Goal: Information Seeking & Learning: Find specific fact

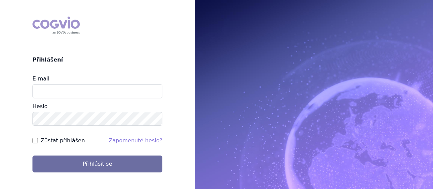
click at [76, 98] on div "E-mail Heslo" at bounding box center [97, 100] width 130 height 51
click at [78, 95] on input "E-mail" at bounding box center [97, 91] width 130 height 14
type input "jana.sipkova@vzp.cz"
click at [62, 139] on label "Zůstat přihlášen" at bounding box center [63, 141] width 44 height 8
click at [38, 139] on input "Zůstat přihlášen" at bounding box center [34, 140] width 5 height 5
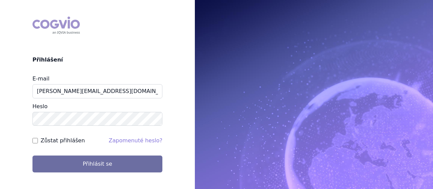
checkbox input "true"
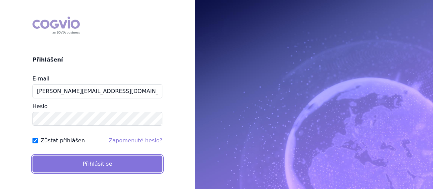
click at [75, 171] on button "Přihlásit se" at bounding box center [97, 164] width 130 height 17
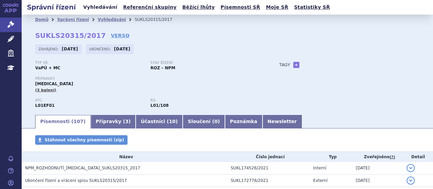
click at [94, 4] on link "Vyhledávání" at bounding box center [100, 7] width 38 height 9
click at [95, 7] on link "Vyhledávání" at bounding box center [100, 7] width 38 height 9
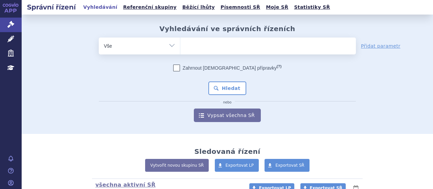
click at [210, 53] on span at bounding box center [268, 46] width 176 height 17
click at [180, 53] on select at bounding box center [180, 45] width 0 height 17
click at [211, 52] on span at bounding box center [268, 46] width 176 height 17
click at [180, 52] on select at bounding box center [180, 45] width 0 height 17
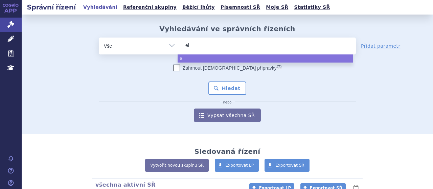
type input "ela"
type input "elah"
type input "elahe"
type input "elahere"
select select "elahere"
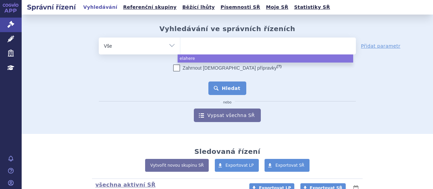
click at [221, 87] on button "Hledat" at bounding box center [227, 89] width 38 height 14
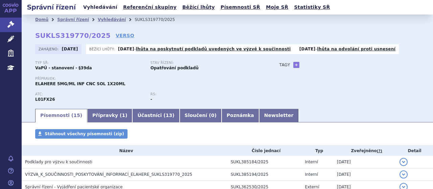
click at [93, 10] on link "Vyhledávání" at bounding box center [100, 7] width 38 height 9
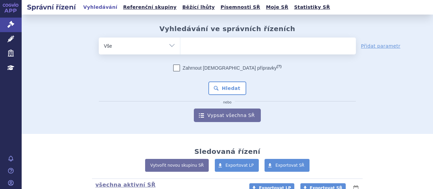
click at [198, 39] on ul at bounding box center [268, 45] width 176 height 14
click at [180, 39] on select at bounding box center [180, 45] width 0 height 17
click at [199, 45] on ul at bounding box center [268, 45] width 176 height 14
click at [180, 45] on select at bounding box center [180, 45] width 0 height 17
click at [185, 48] on input "search" at bounding box center [187, 45] width 4 height 8
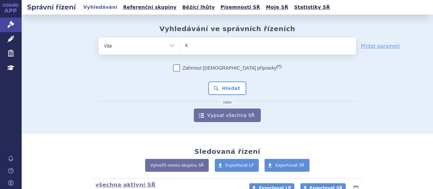
type input "ki"
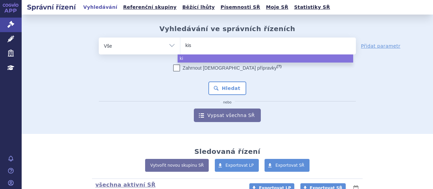
type input "kisq"
type input "kisqa"
type input "[MEDICAL_DATA]"
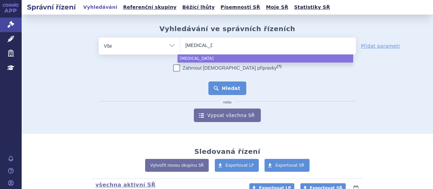
select select "[MEDICAL_DATA]"
click at [221, 90] on button "Hledat" at bounding box center [227, 89] width 38 height 14
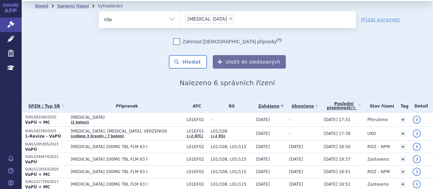
scroll to position [41, 0]
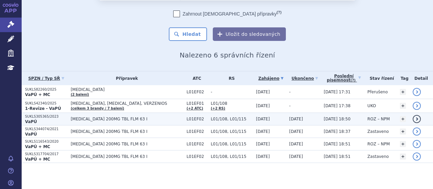
click at [42, 115] on p "SUKLS305365/2023" at bounding box center [46, 116] width 42 height 5
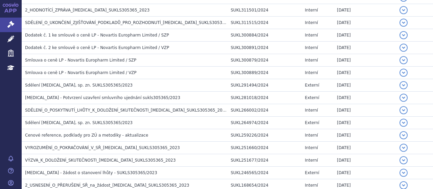
scroll to position [256, 0]
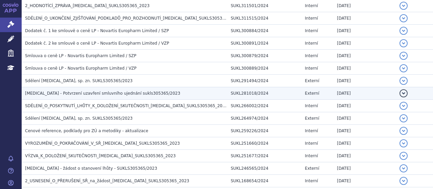
click at [118, 92] on span "KISQALI - Potvrzení uzavření smluvního ujednání sukls305365/2023" at bounding box center [102, 93] width 155 height 5
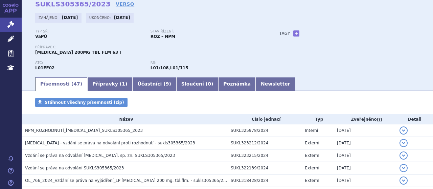
scroll to position [0, 0]
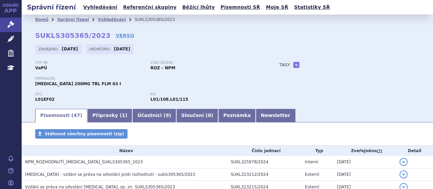
drag, startPoint x: 36, startPoint y: 36, endPoint x: 99, endPoint y: 34, distance: 63.3
click at [99, 34] on div "Domů Správní řízení Vyhledávání SUKLS305365/2023 SUKLS305365/2023 VERSO Zahájen…" at bounding box center [227, 66] width 411 height 83
copy h2 "SUKLS305365/2023 VERSO"
click at [84, 40] on div "Domů Správní řízení Vyhledávání SUKLS305365/2023 SUKLS305365/2023 VERSO Zahájen…" at bounding box center [227, 66] width 411 height 83
drag, startPoint x: 37, startPoint y: 35, endPoint x: 97, endPoint y: 35, distance: 60.9
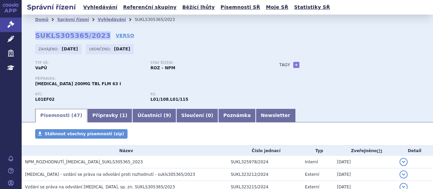
click at [97, 35] on strong "SUKLS305365/2023" at bounding box center [72, 35] width 75 height 8
copy strong "SUKLS305365/2023"
click at [107, 7] on link "Vyhledávání" at bounding box center [100, 7] width 38 height 9
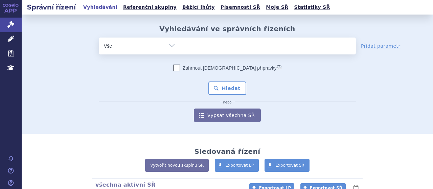
click at [217, 50] on ul at bounding box center [268, 45] width 176 height 14
click at [180, 50] on select at bounding box center [180, 45] width 0 height 17
type input "ly"
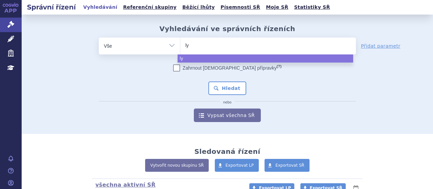
type input "lyn"
type input "lynp"
type input "lynpa"
type input "lynpar"
type input "lynparz"
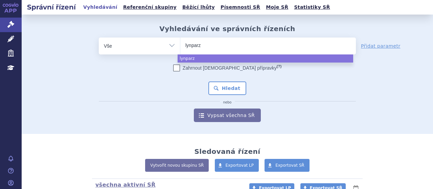
type input "[MEDICAL_DATA]"
select select "[MEDICAL_DATA]"
click at [228, 87] on button "Hledat" at bounding box center [227, 89] width 38 height 14
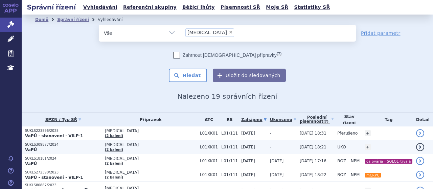
click at [40, 143] on p "SUKLS309877/2024" at bounding box center [63, 144] width 76 height 5
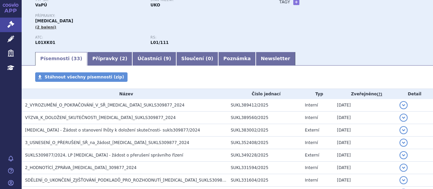
scroll to position [81, 0]
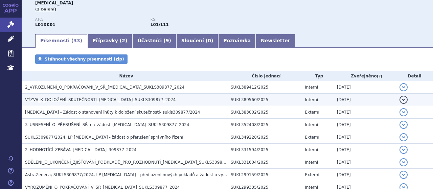
click at [107, 97] on span "VÝZVA_K_DOLOŽENÍ_SKUTEČNOSTI_[MEDICAL_DATA]_SUKLS309877_2024" at bounding box center [100, 99] width 151 height 5
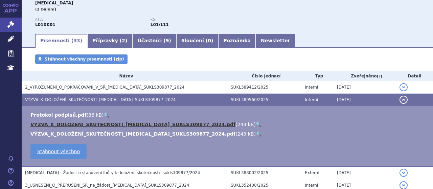
click at [105, 127] on link "VYZVA_K_DOLOZENI_SKUTECNOSTI_[MEDICAL_DATA]_SUKLS309877_2024.pdf" at bounding box center [132, 124] width 205 height 5
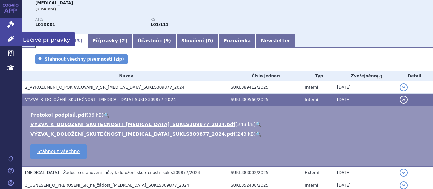
click at [14, 41] on icon at bounding box center [10, 39] width 7 height 7
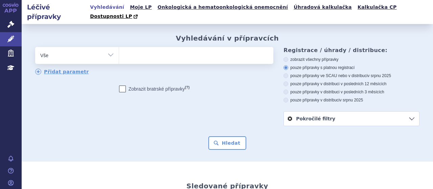
click at [153, 47] on ul at bounding box center [195, 54] width 153 height 14
click at [119, 47] on select at bounding box center [119, 55] width 0 height 17
click at [155, 47] on ul at bounding box center [195, 54] width 153 height 14
click at [119, 47] on select at bounding box center [119, 55] width 0 height 17
click at [105, 7] on link "Vyhledávání" at bounding box center [107, 7] width 38 height 9
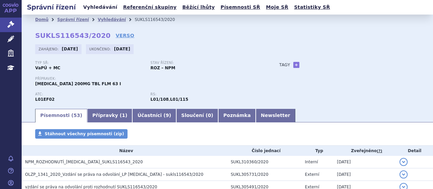
click at [89, 8] on link "Vyhledávání" at bounding box center [100, 7] width 38 height 9
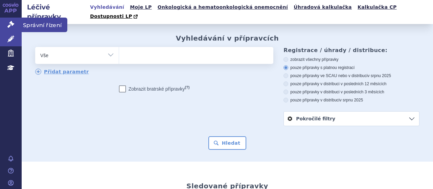
click at [5, 25] on link "Správní řízení" at bounding box center [11, 25] width 22 height 14
click at [10, 25] on icon at bounding box center [10, 24] width 7 height 7
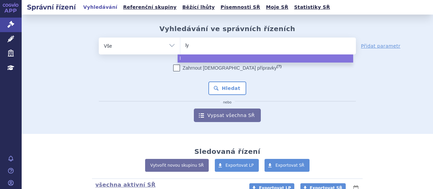
type input "lyn"
type input "lynp"
type input "lynpa"
type input "lynpar"
type input "lynparz"
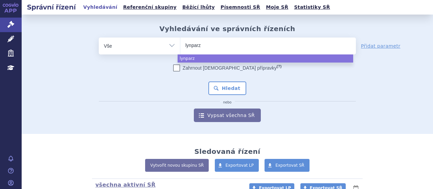
type input "[MEDICAL_DATA]"
select select "[MEDICAL_DATA]"
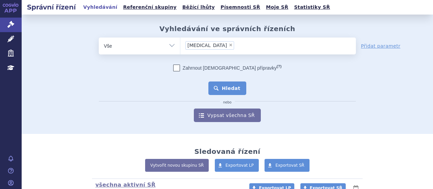
click at [224, 93] on button "Hledat" at bounding box center [227, 89] width 38 height 14
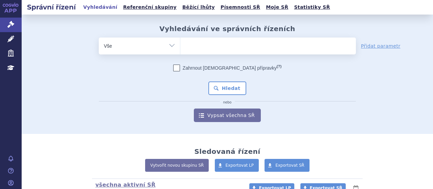
click at [222, 43] on ul at bounding box center [268, 45] width 176 height 14
click at [180, 43] on select at bounding box center [180, 45] width 0 height 17
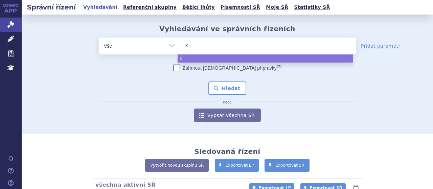
type input "ki"
type input "kisq"
type input "kisqa"
type input "kisqali"
select select "kisqali"
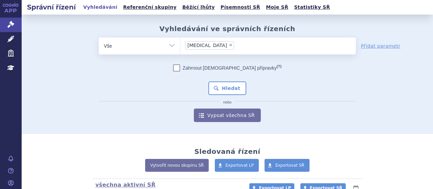
click at [217, 81] on div "Zahrnout bratrské přípravky (?) * Pozor, hledání dle vyhledávacího parametru In…" at bounding box center [227, 94] width 257 height 58
click at [218, 91] on button "Hledat" at bounding box center [227, 89] width 38 height 14
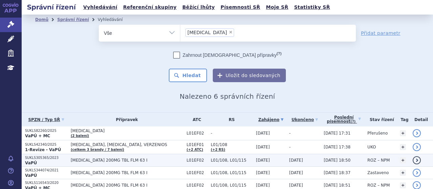
click at [44, 157] on p "SUKLS305365/2023" at bounding box center [46, 158] width 42 height 5
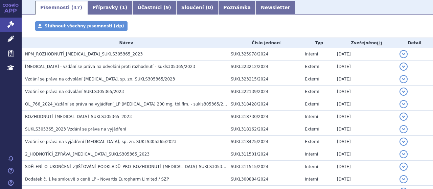
scroll to position [121, 0]
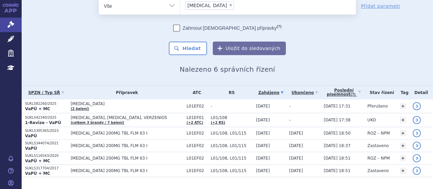
scroll to position [41, 0]
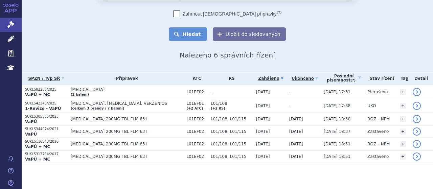
click at [187, 31] on button "Hledat" at bounding box center [188, 34] width 38 height 14
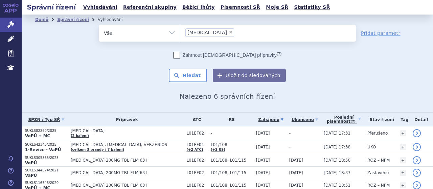
click at [229, 31] on span "×" at bounding box center [231, 32] width 4 height 4
click at [180, 31] on select "kisqali" at bounding box center [180, 32] width 0 height 17
click at [201, 32] on ul "× kisqali" at bounding box center [268, 32] width 176 height 15
click at [180, 32] on select "kisqali" at bounding box center [180, 32] width 0 height 17
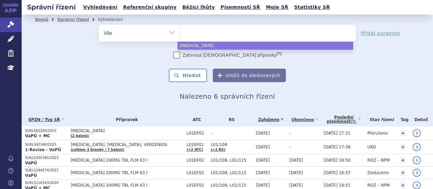
click at [202, 32] on ul at bounding box center [268, 32] width 176 height 14
click at [180, 32] on select "kisqali" at bounding box center [180, 32] width 0 height 17
select select "kisqali"
type input "r"
click at [229, 32] on span "×" at bounding box center [231, 32] width 4 height 4
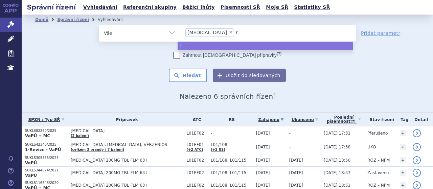
click at [180, 32] on select "kisqali r" at bounding box center [180, 32] width 0 height 17
select select
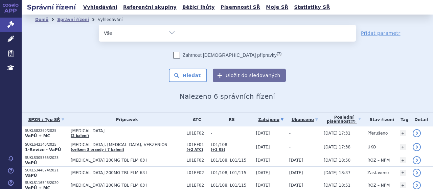
type input "r"
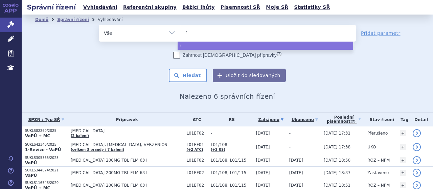
type input "ra"
type input "ran"
type input "rani"
type input "raniv"
type input "ranivi"
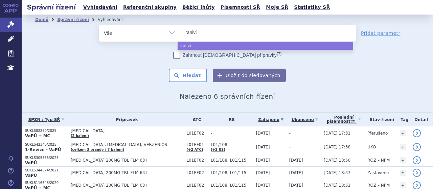
type input "ranivis"
type input "ranivisi"
type input "ranivisio"
select select "ranivisio"
click at [193, 73] on button "Hledat" at bounding box center [188, 76] width 38 height 14
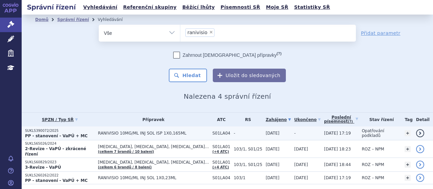
click at [44, 132] on p "SUKLS390072/2025" at bounding box center [60, 131] width 70 height 5
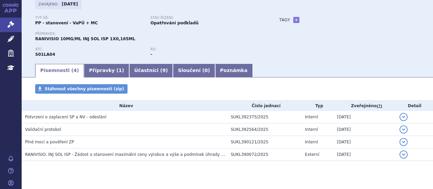
scroll to position [57, 0]
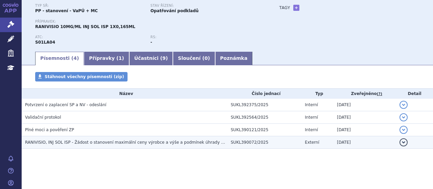
click at [158, 146] on td "RANIVISIO, INJ SOL ISP - Žádost o stanovení maximální ceny výrobce a výše a pod…" at bounding box center [125, 142] width 206 height 13
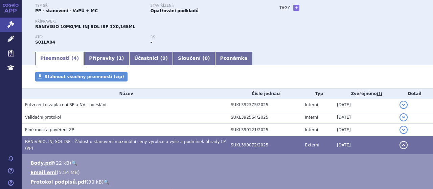
scroll to position [137, 0]
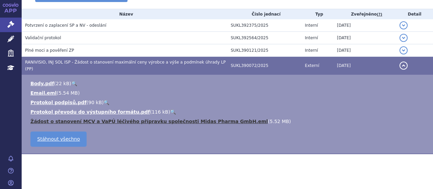
click at [130, 119] on link "Žádost o stanovení MCV a VaPÚ léčivého přípravku společnosti Midas Pharma GmbH.…" at bounding box center [148, 121] width 237 height 5
click at [131, 119] on link "Žádost o stanovení MCV a VaPÚ léčivého přípravku společnosti Midas Pharma GmbH.…" at bounding box center [148, 121] width 237 height 5
